Goal: Task Accomplishment & Management: Use online tool/utility

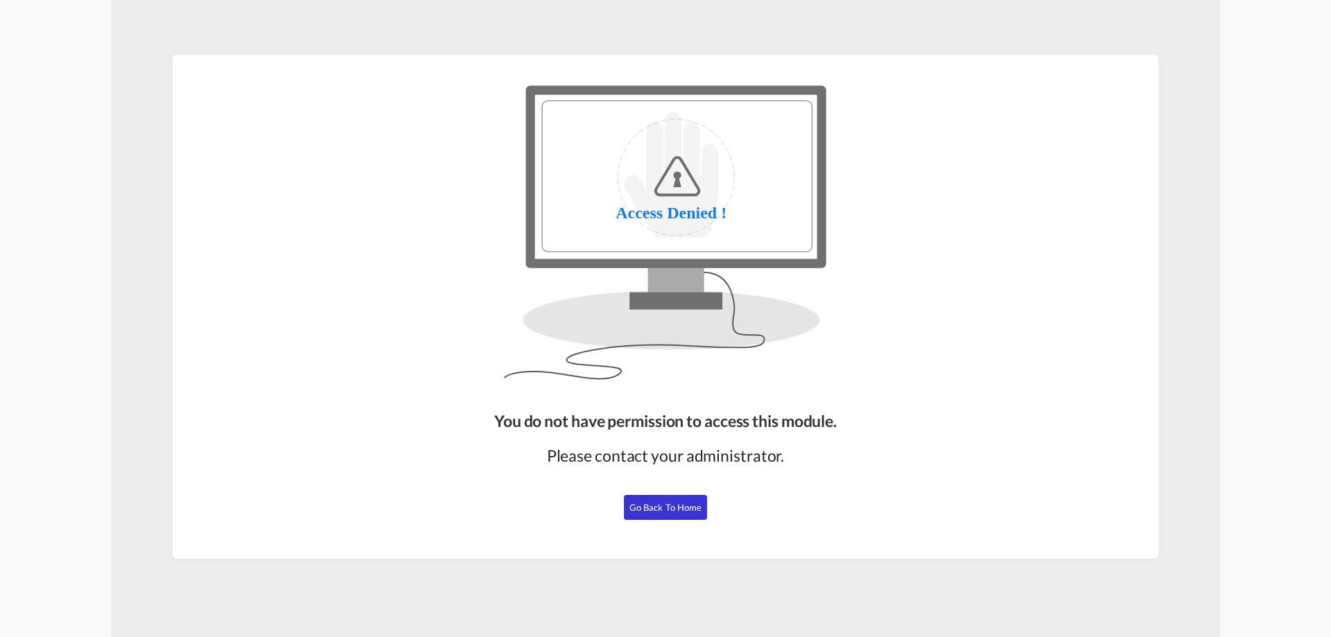
click at [657, 504] on span "Go Back to Home" at bounding box center [666, 507] width 73 height 11
click at [654, 503] on span "Go Back to Home" at bounding box center [666, 507] width 73 height 11
